Goal: Task Accomplishment & Management: Manage account settings

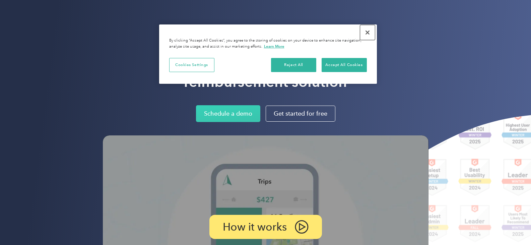
click at [369, 31] on button "Close" at bounding box center [367, 32] width 15 height 15
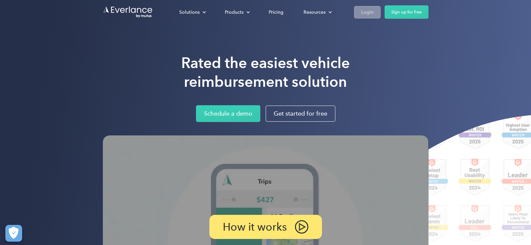
click at [367, 12] on div "Login" at bounding box center [367, 12] width 12 height 8
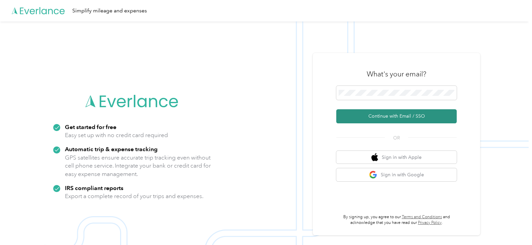
click at [398, 113] on button "Continue with Email / SSO" at bounding box center [397, 116] width 121 height 14
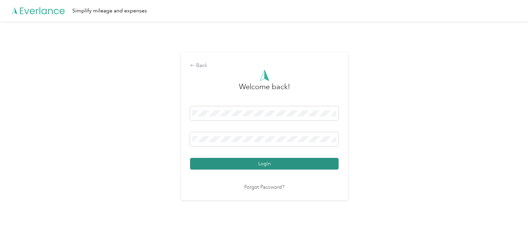
click at [281, 168] on button "Login" at bounding box center [264, 164] width 149 height 12
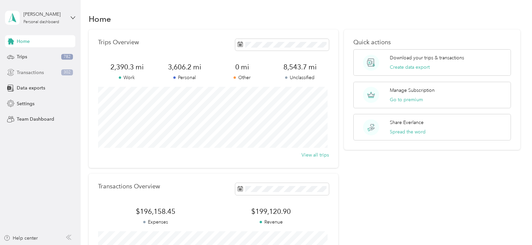
click at [39, 71] on span "Transactions" at bounding box center [30, 72] width 27 height 7
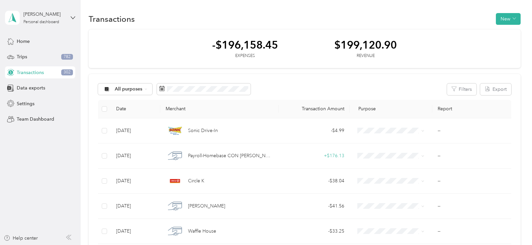
scroll to position [7, 0]
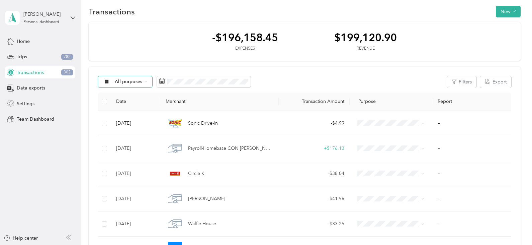
click at [136, 81] on span "All purposes" at bounding box center [129, 81] width 28 height 5
click at [122, 141] on li "Medical OOP" at bounding box center [135, 138] width 74 height 12
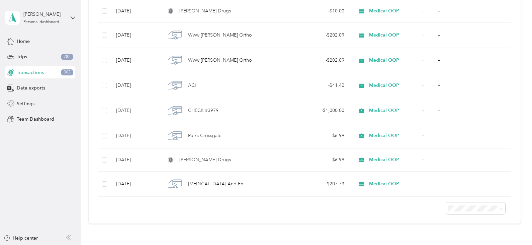
scroll to position [267, 0]
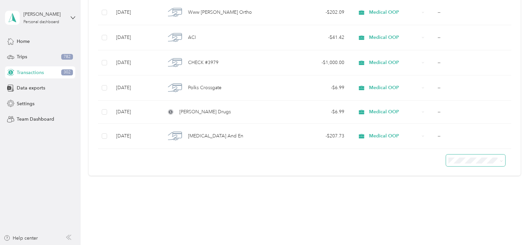
click at [500, 161] on icon at bounding box center [501, 160] width 3 height 3
click at [483, 188] on li "50 per load" at bounding box center [474, 184] width 59 height 12
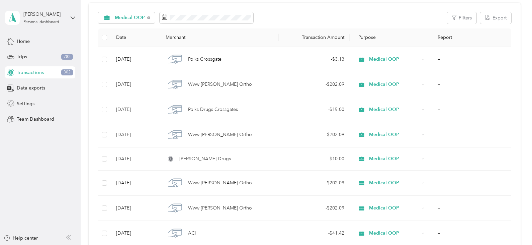
scroll to position [66, 0]
